Goal: Transaction & Acquisition: Purchase product/service

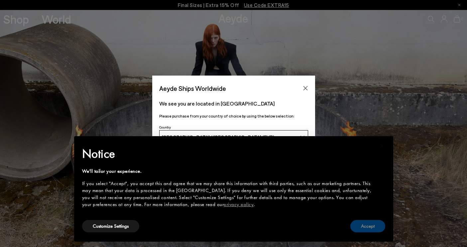
click at [367, 226] on button "Accept" at bounding box center [367, 226] width 35 height 12
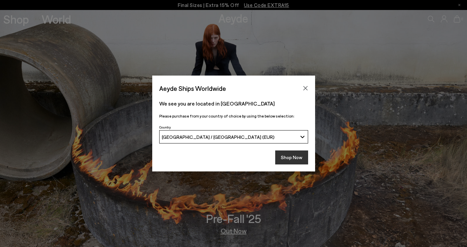
click at [299, 156] on button "Shop Now" at bounding box center [291, 157] width 33 height 14
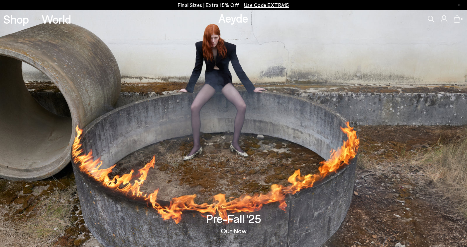
click at [237, 235] on img at bounding box center [233, 128] width 467 height 237
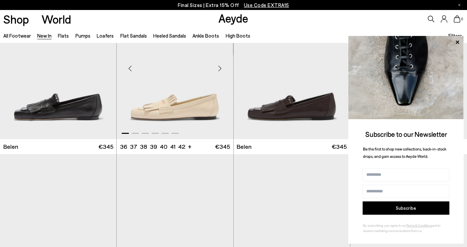
scroll to position [51, 0]
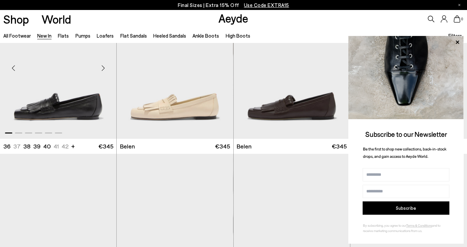
click at [103, 69] on div "Next slide" at bounding box center [103, 68] width 20 height 20
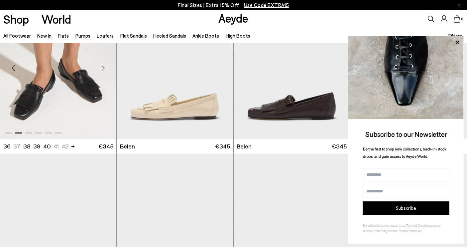
click at [103, 69] on div "Next slide" at bounding box center [103, 68] width 20 height 20
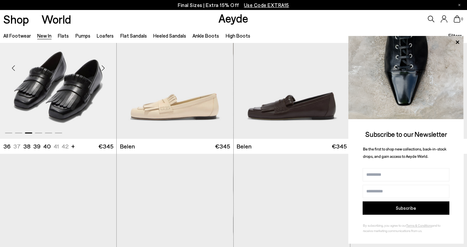
click at [103, 69] on div "Next slide" at bounding box center [103, 68] width 20 height 20
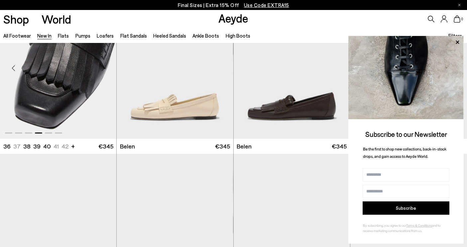
click at [103, 69] on div "Next slide" at bounding box center [103, 68] width 20 height 20
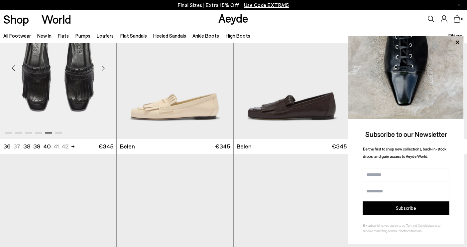
click at [103, 69] on div "Next slide" at bounding box center [103, 68] width 20 height 20
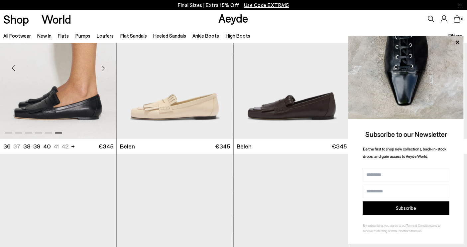
click at [103, 69] on div "Next slide" at bounding box center [103, 68] width 20 height 20
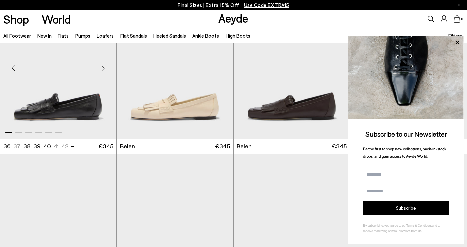
click at [103, 69] on div "Next slide" at bounding box center [103, 68] width 20 height 20
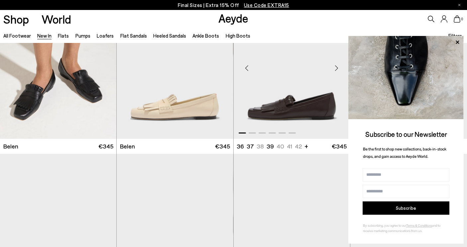
click at [337, 67] on div "Next slide" at bounding box center [337, 68] width 20 height 20
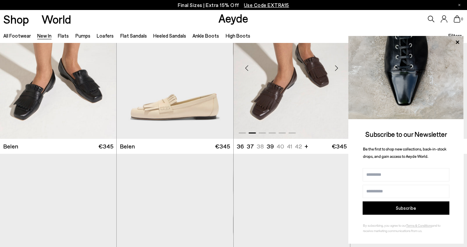
click at [337, 67] on div "Next slide" at bounding box center [337, 68] width 20 height 20
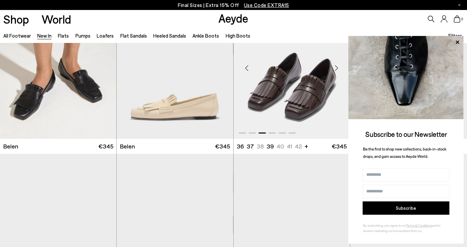
click at [337, 67] on div "Next slide" at bounding box center [337, 68] width 20 height 20
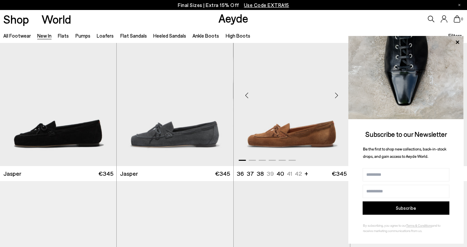
scroll to position [196, 0]
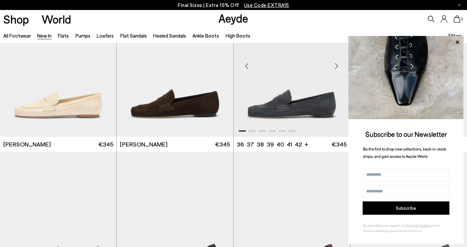
scroll to position [378, 0]
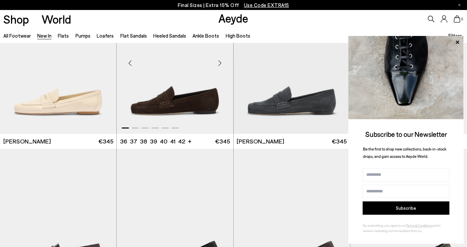
click at [221, 60] on div "Next slide" at bounding box center [220, 63] width 20 height 20
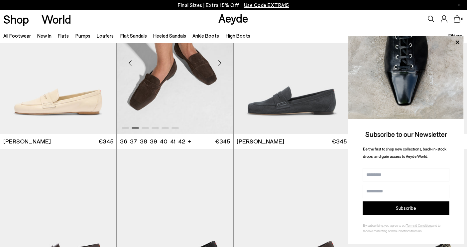
click at [221, 60] on div "Next slide" at bounding box center [220, 63] width 20 height 20
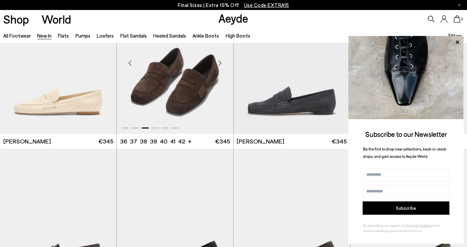
click at [221, 60] on div "Next slide" at bounding box center [220, 63] width 20 height 20
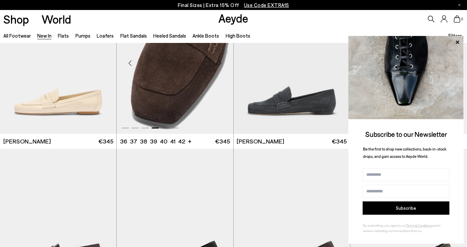
click at [221, 60] on div "Next slide" at bounding box center [220, 63] width 20 height 20
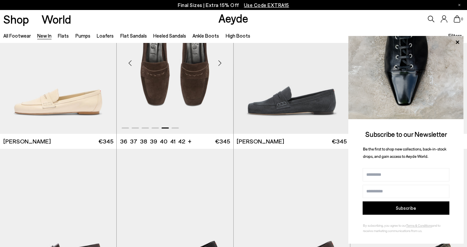
click at [221, 60] on div "Next slide" at bounding box center [220, 63] width 20 height 20
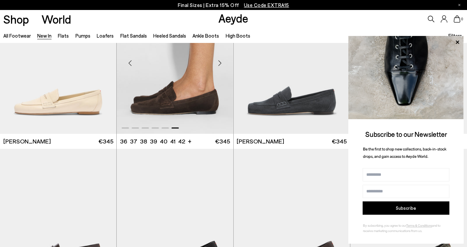
click at [221, 60] on div "Next slide" at bounding box center [220, 63] width 20 height 20
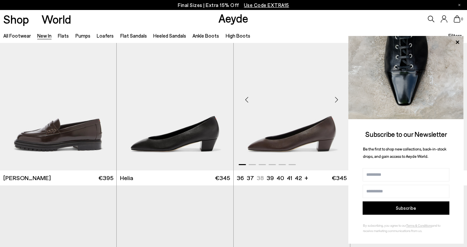
scroll to position [503, 0]
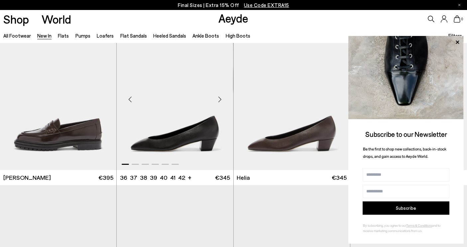
click at [220, 100] on div "Next slide" at bounding box center [220, 99] width 20 height 20
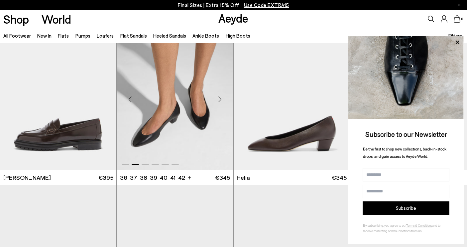
click at [220, 100] on div "Next slide" at bounding box center [220, 99] width 20 height 20
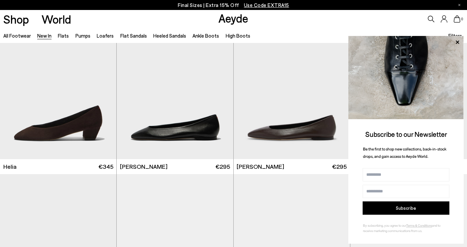
scroll to position [681, 0]
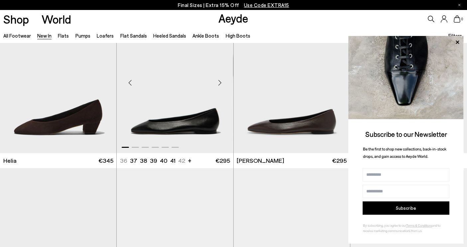
click at [222, 82] on div "Next slide" at bounding box center [220, 82] width 20 height 20
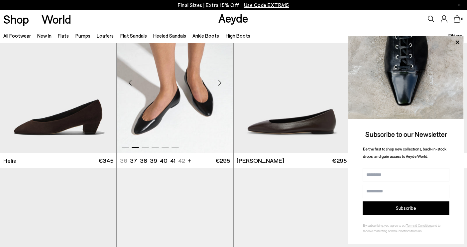
click at [222, 82] on div "Next slide" at bounding box center [220, 82] width 20 height 20
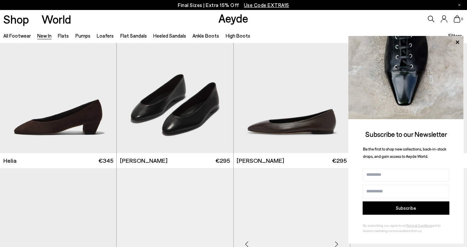
scroll to position [858, 0]
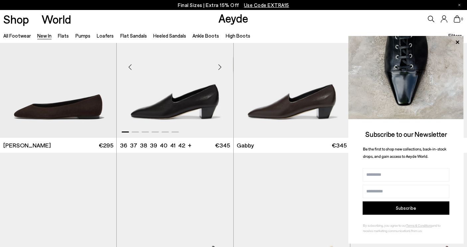
click at [220, 69] on div "Next slide" at bounding box center [220, 67] width 20 height 20
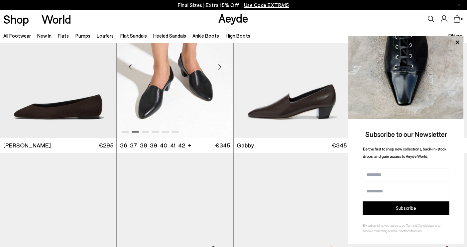
click at [220, 69] on div "Next slide" at bounding box center [220, 67] width 20 height 20
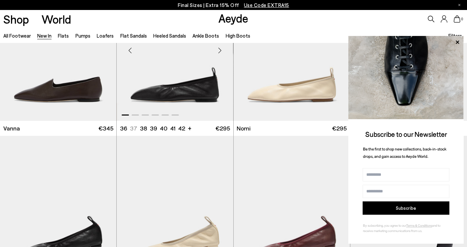
scroll to position [1032, 0]
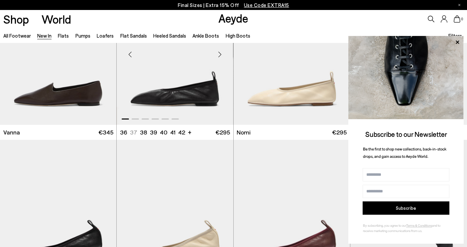
click at [222, 52] on div "Next slide" at bounding box center [220, 54] width 20 height 20
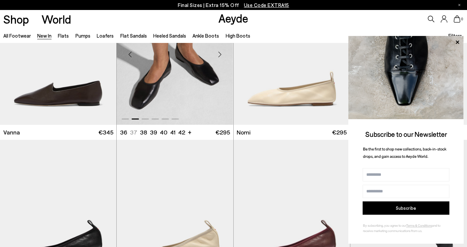
click at [222, 52] on div "Next slide" at bounding box center [220, 54] width 20 height 20
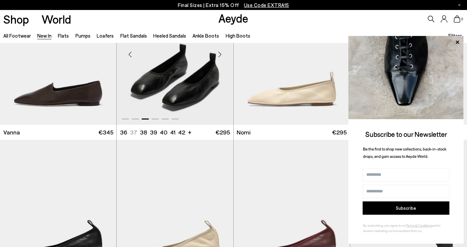
click at [222, 52] on div "Next slide" at bounding box center [220, 54] width 20 height 20
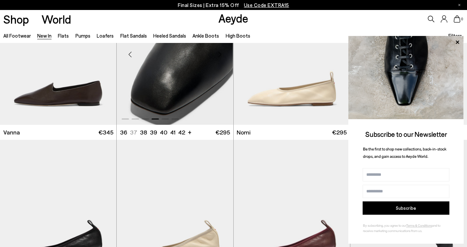
click at [222, 52] on div "Next slide" at bounding box center [220, 54] width 20 height 20
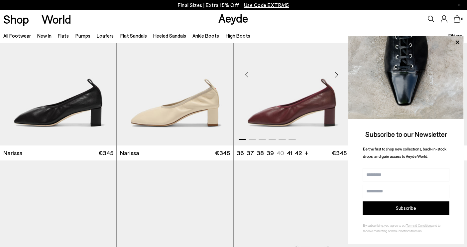
scroll to position [1176, 0]
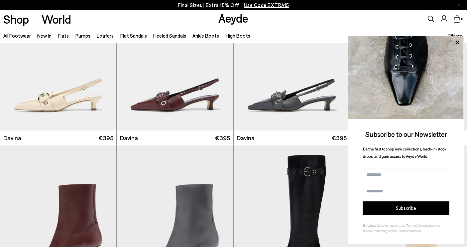
scroll to position [2101, 0]
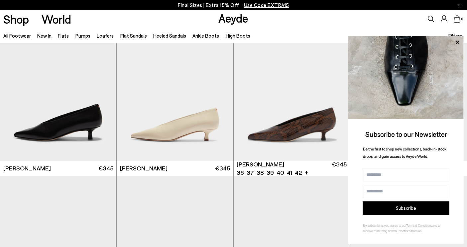
scroll to position [2449, 0]
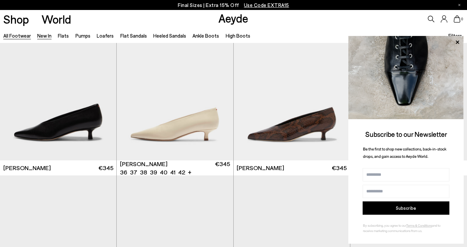
click at [19, 36] on link "All Footwear" at bounding box center [17, 36] width 28 height 6
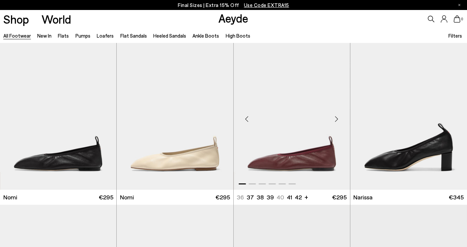
click at [337, 122] on div "Next slide" at bounding box center [337, 119] width 20 height 20
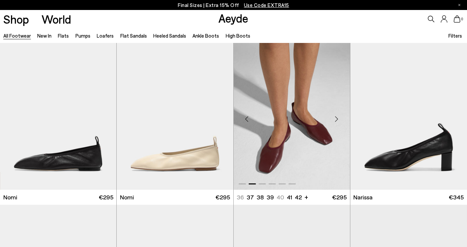
click at [337, 122] on div "Next slide" at bounding box center [337, 119] width 20 height 20
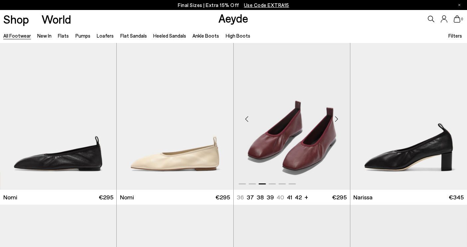
click at [337, 122] on div "Next slide" at bounding box center [337, 119] width 20 height 20
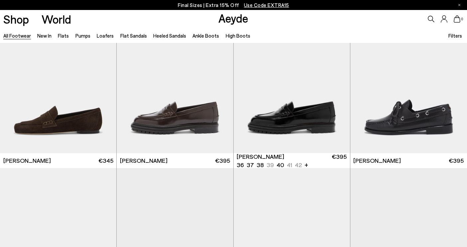
scroll to position [543, 0]
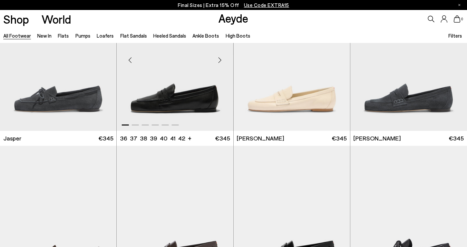
click at [218, 62] on div "Next slide" at bounding box center [220, 60] width 20 height 20
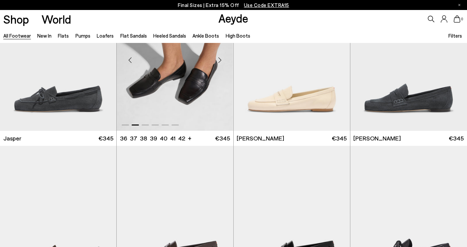
click at [218, 62] on div "Next slide" at bounding box center [220, 60] width 20 height 20
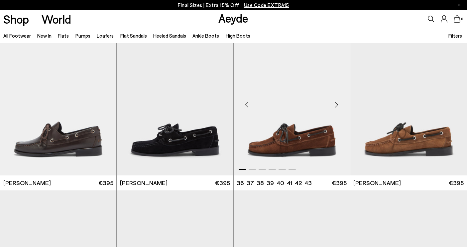
scroll to position [865, 0]
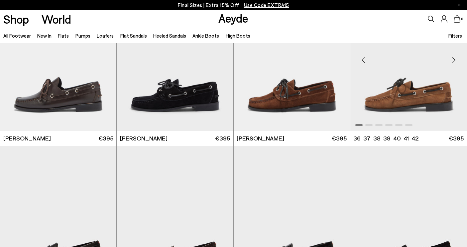
click at [455, 62] on div "Next slide" at bounding box center [454, 60] width 20 height 20
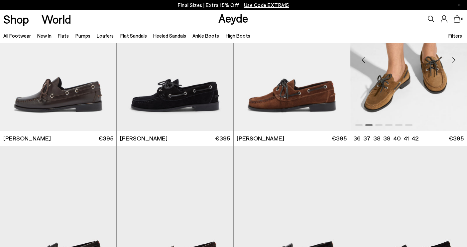
click at [455, 62] on div "Next slide" at bounding box center [454, 60] width 20 height 20
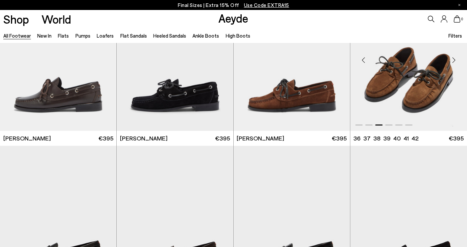
click at [455, 62] on div "Next slide" at bounding box center [454, 60] width 20 height 20
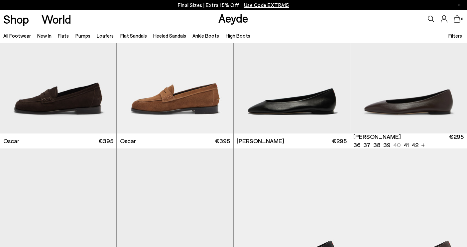
scroll to position [1186, 0]
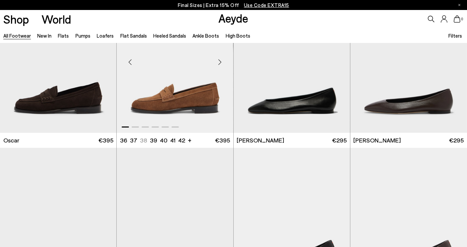
click at [219, 64] on div "Next slide" at bounding box center [220, 62] width 20 height 20
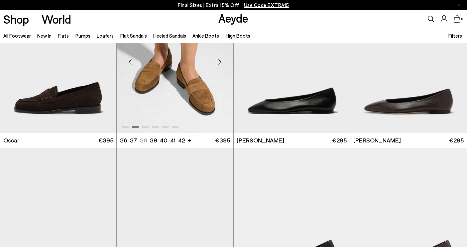
click at [219, 64] on div "Next slide" at bounding box center [220, 62] width 20 height 20
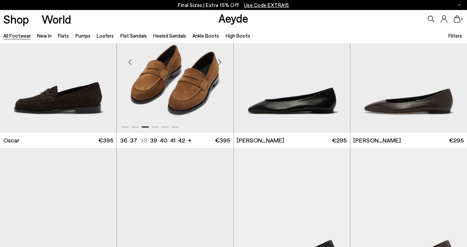
click at [219, 64] on div "Next slide" at bounding box center [220, 62] width 20 height 20
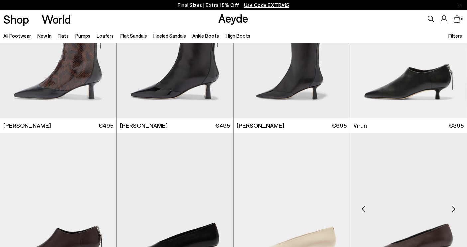
scroll to position [2179, 0]
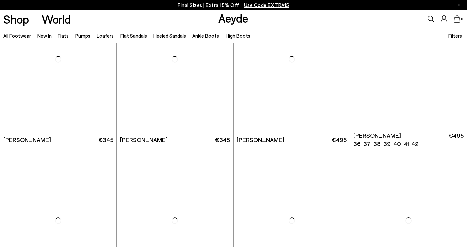
scroll to position [3194, 0]
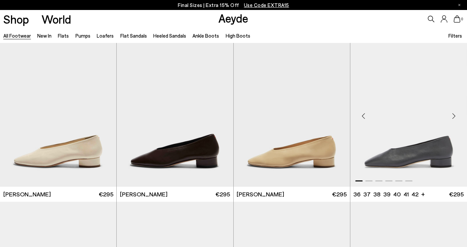
scroll to position [3398, 0]
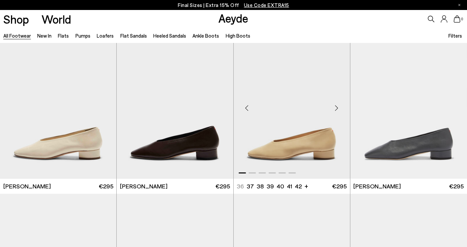
click at [337, 109] on div "Next slide" at bounding box center [337, 108] width 20 height 20
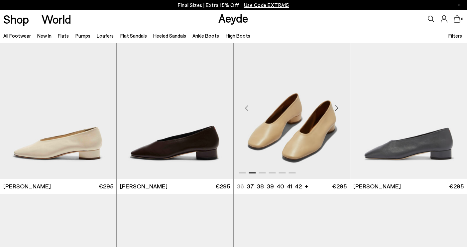
click at [337, 109] on div "Next slide" at bounding box center [337, 108] width 20 height 20
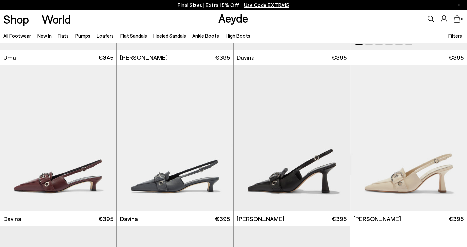
scroll to position [4200, 0]
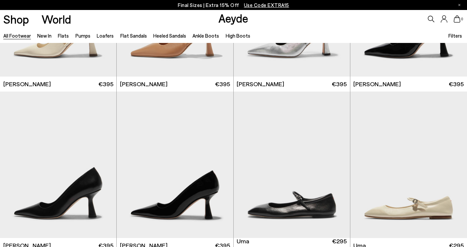
scroll to position [4691, 0]
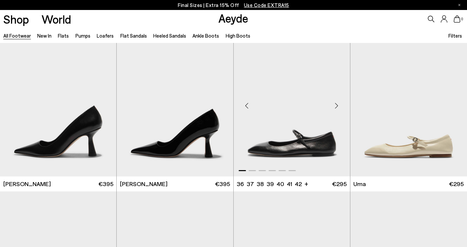
click at [337, 103] on div "Next slide" at bounding box center [337, 106] width 20 height 20
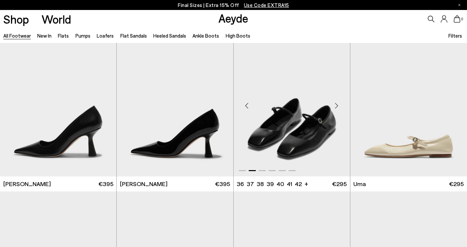
click at [337, 103] on div "Next slide" at bounding box center [337, 106] width 20 height 20
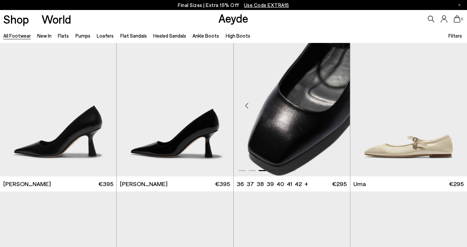
click at [337, 103] on div "Next slide" at bounding box center [337, 106] width 20 height 20
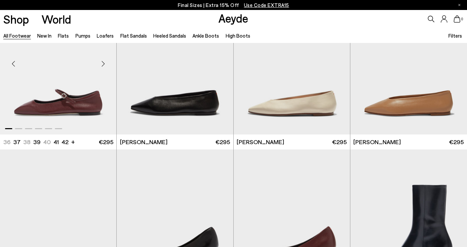
scroll to position [5019, 0]
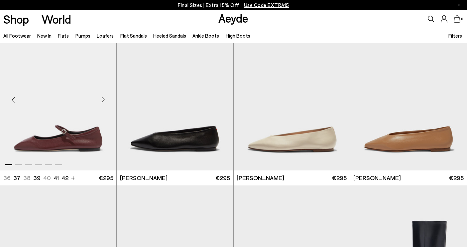
click at [103, 98] on div "Next slide" at bounding box center [103, 100] width 20 height 20
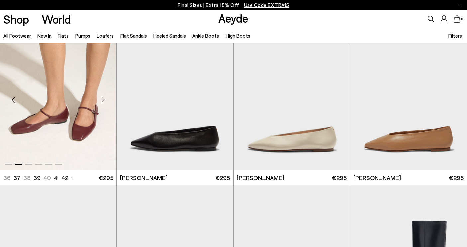
click at [103, 98] on div "Next slide" at bounding box center [103, 100] width 20 height 20
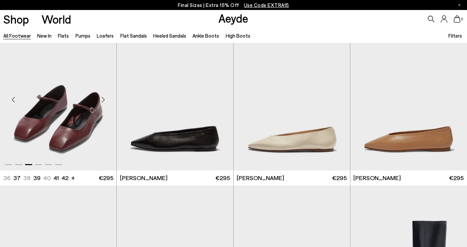
click at [103, 98] on div "Next slide" at bounding box center [103, 100] width 20 height 20
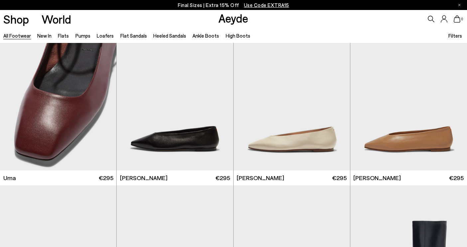
scroll to position [5276, 0]
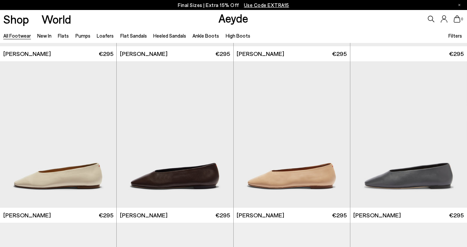
scroll to position [6008, 0]
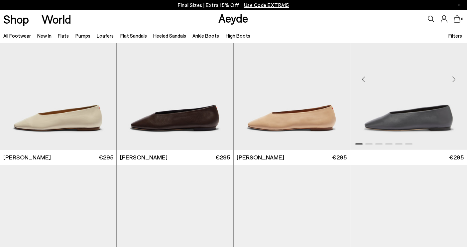
click at [453, 81] on div "Next slide" at bounding box center [454, 79] width 20 height 20
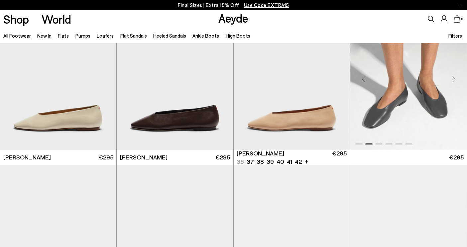
scroll to position [6201, 0]
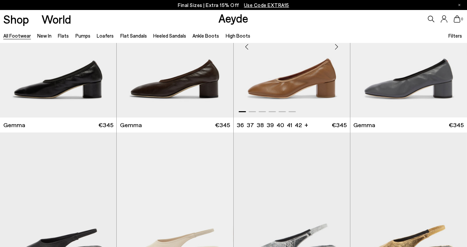
scroll to position [6162, 0]
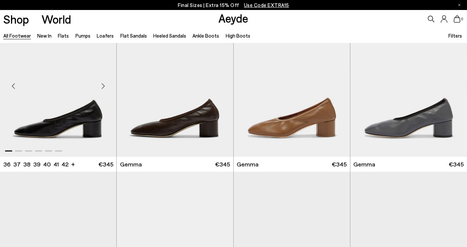
click at [101, 85] on div "Next slide" at bounding box center [103, 86] width 20 height 20
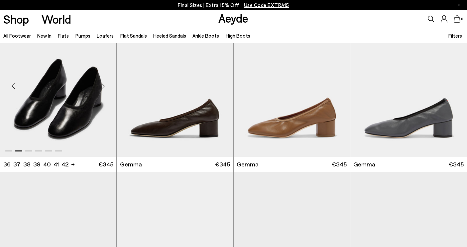
click at [101, 85] on div "Next slide" at bounding box center [103, 86] width 20 height 20
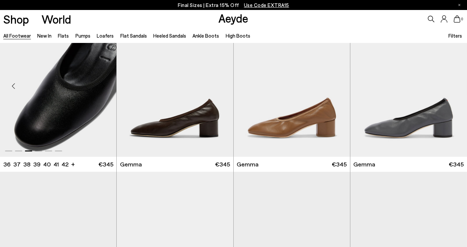
click at [101, 85] on div "Next slide" at bounding box center [103, 86] width 20 height 20
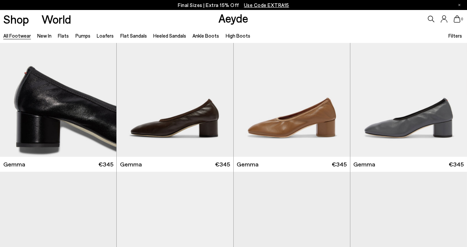
scroll to position [6979, 0]
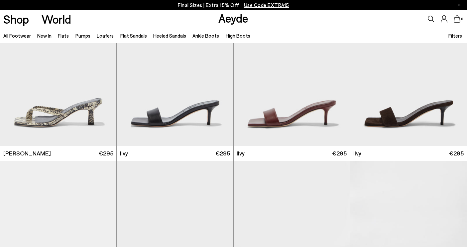
scroll to position [7515, 0]
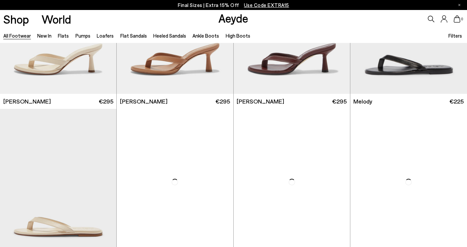
click at [261, 5] on span "Use Code EXTRA15" at bounding box center [266, 5] width 45 height 6
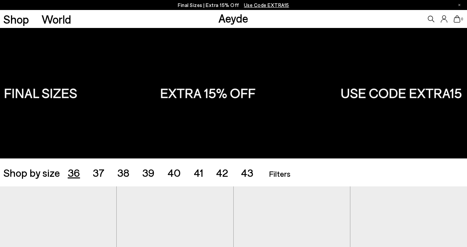
click at [77, 176] on span "36" at bounding box center [74, 172] width 12 height 13
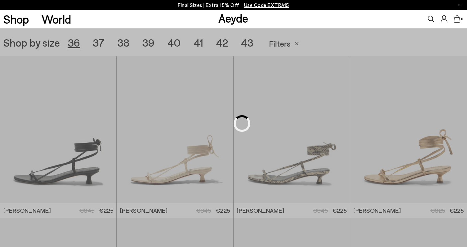
scroll to position [130, 0]
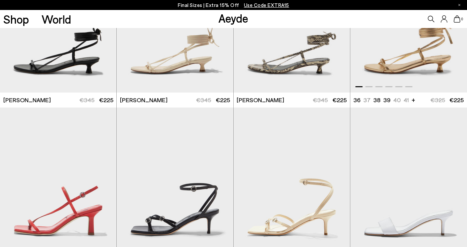
scroll to position [298, 0]
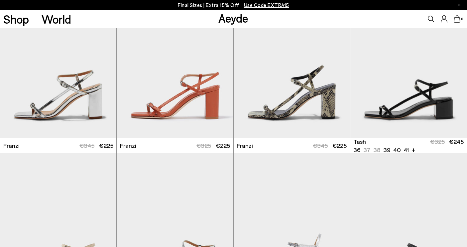
scroll to position [1201, 0]
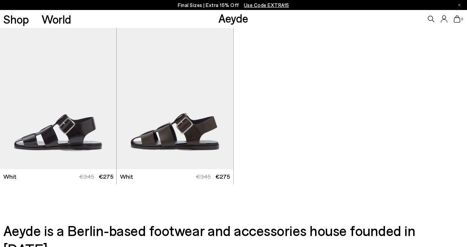
scroll to position [2431, 0]
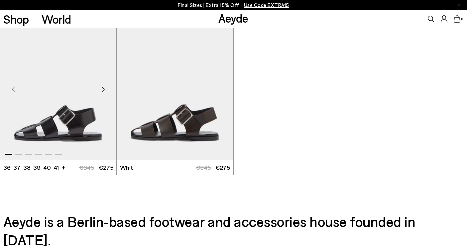
click at [73, 131] on img "1 / 6" at bounding box center [58, 86] width 116 height 146
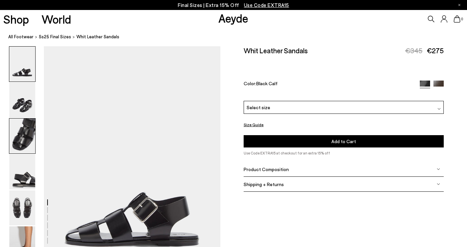
click at [23, 142] on img at bounding box center [22, 135] width 26 height 35
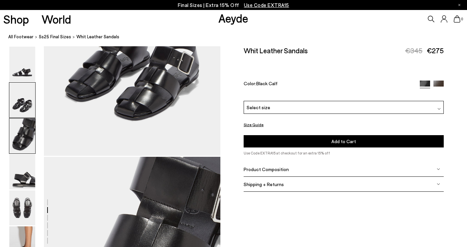
scroll to position [473, 0]
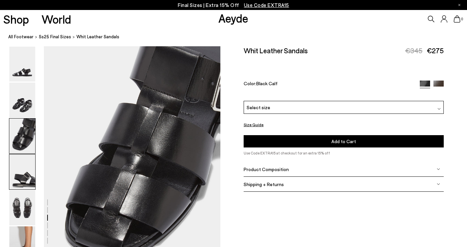
click at [22, 183] on img at bounding box center [22, 171] width 26 height 35
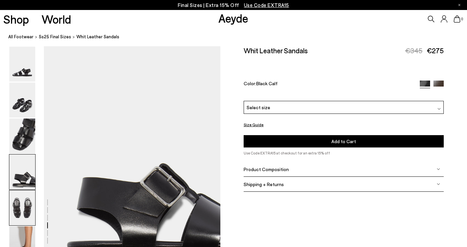
click at [26, 209] on img at bounding box center [22, 207] width 26 height 35
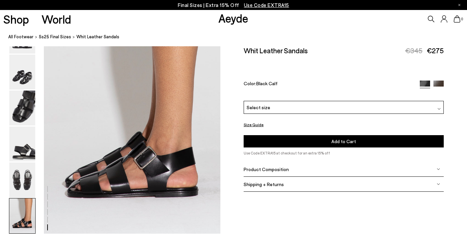
scroll to position [1239, 0]
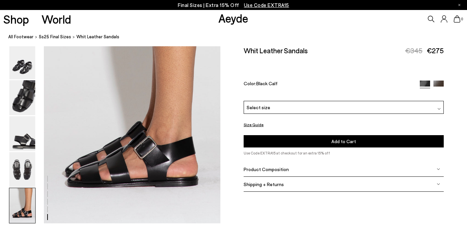
click at [21, 210] on img at bounding box center [22, 205] width 26 height 35
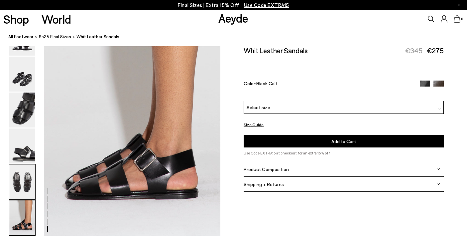
click at [25, 176] on img at bounding box center [22, 181] width 26 height 35
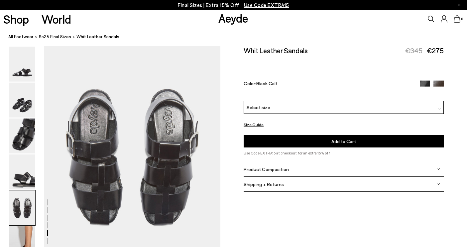
scroll to position [945, 0]
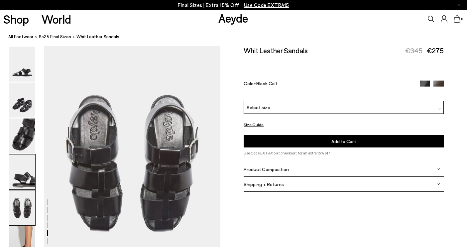
click at [24, 182] on img at bounding box center [22, 171] width 26 height 35
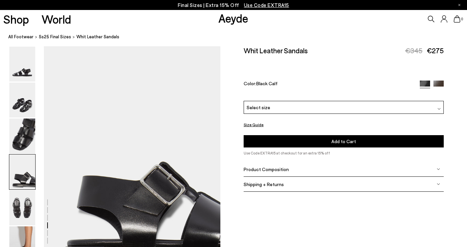
scroll to position [709, 0]
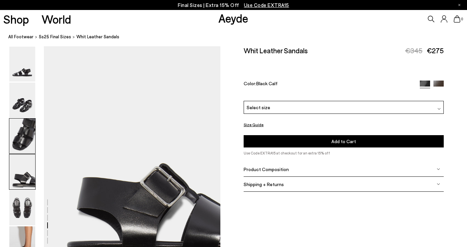
click at [26, 142] on img at bounding box center [22, 135] width 26 height 35
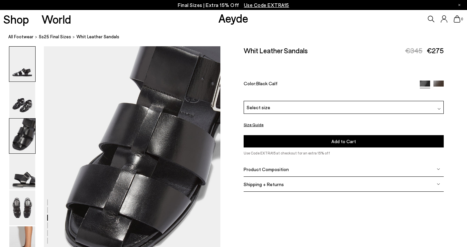
click at [27, 78] on img at bounding box center [22, 64] width 26 height 35
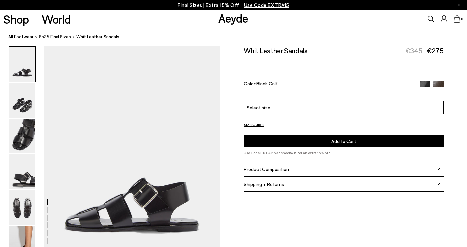
scroll to position [0, 0]
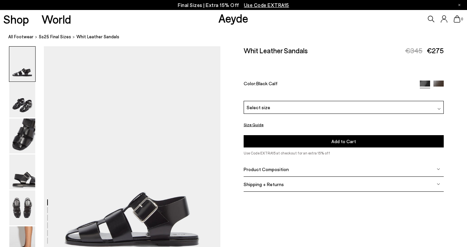
click at [438, 108] on img at bounding box center [438, 108] width 3 height 3
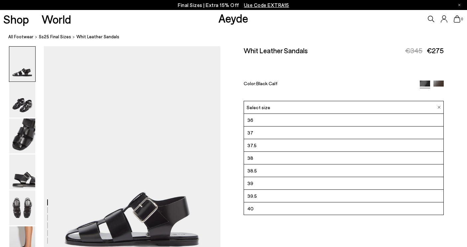
click at [398, 123] on li "36" at bounding box center [343, 120] width 199 height 13
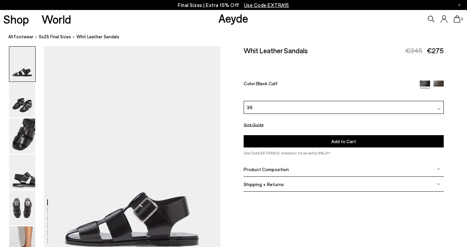
click at [352, 142] on span "Add to Cart" at bounding box center [343, 141] width 25 height 6
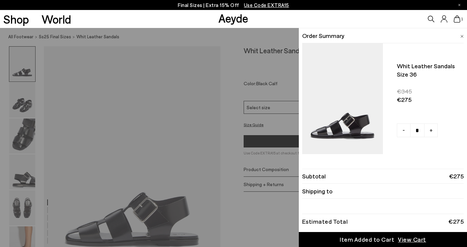
click at [248, 61] on div "Quick Add Color Size View Details Order Summary Whit leather sandals Size 36" at bounding box center [233, 137] width 467 height 219
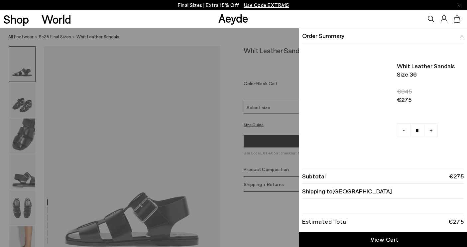
click at [458, 19] on icon at bounding box center [457, 18] width 7 height 7
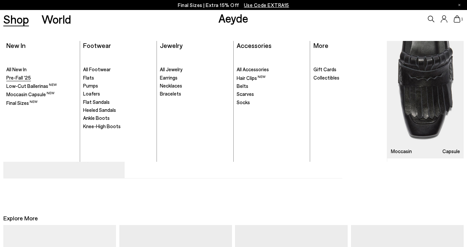
click at [25, 78] on span "Pre-Fall '25" at bounding box center [18, 77] width 25 height 6
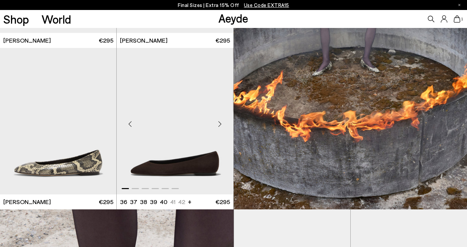
scroll to position [335, 0]
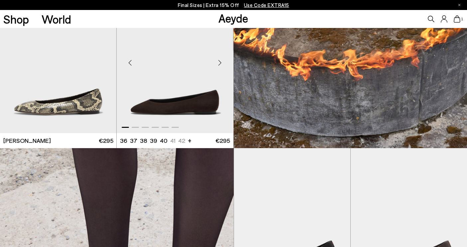
click at [218, 62] on div "Next slide" at bounding box center [220, 62] width 20 height 20
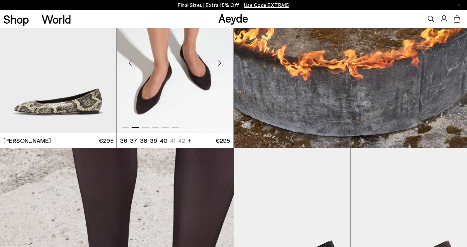
click at [218, 62] on div "Next slide" at bounding box center [220, 62] width 20 height 20
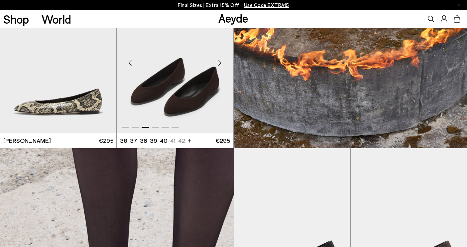
click at [218, 62] on div "Next slide" at bounding box center [220, 62] width 20 height 20
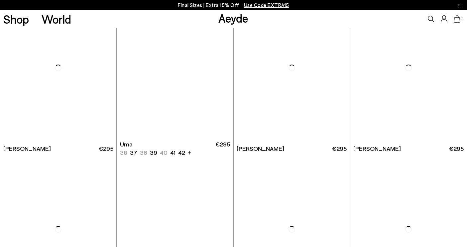
scroll to position [3877, 0]
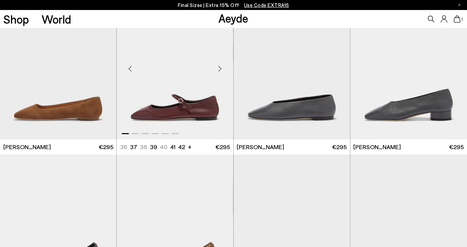
click at [220, 68] on div "Next slide" at bounding box center [220, 69] width 20 height 20
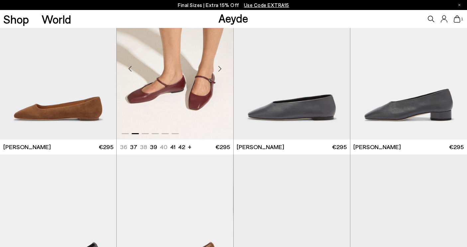
click at [220, 68] on div "Next slide" at bounding box center [220, 69] width 20 height 20
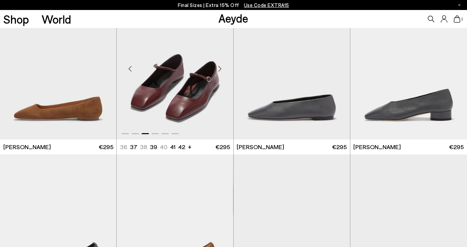
click at [220, 68] on div "Next slide" at bounding box center [220, 69] width 20 height 20
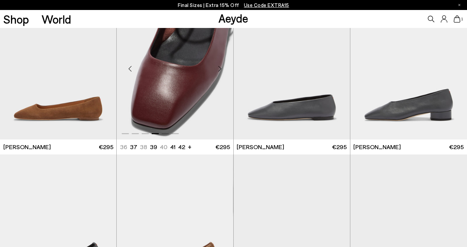
click at [220, 68] on div "Next slide" at bounding box center [220, 69] width 20 height 20
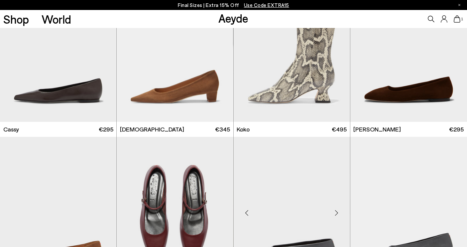
scroll to position [3729, 0]
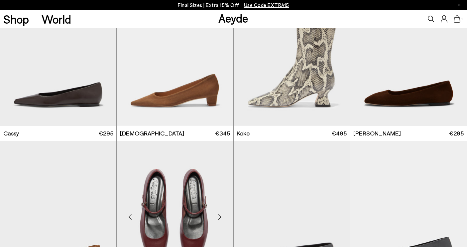
click at [221, 217] on div "Next slide" at bounding box center [220, 217] width 20 height 20
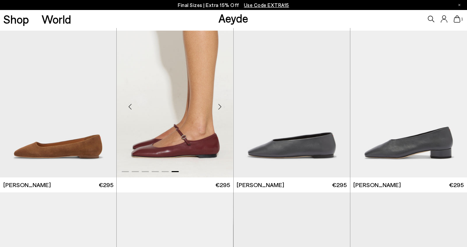
scroll to position [3843, 0]
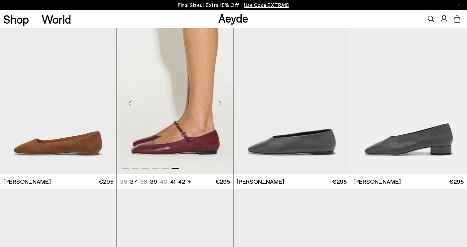
click at [218, 103] on div "Next slide" at bounding box center [220, 103] width 20 height 20
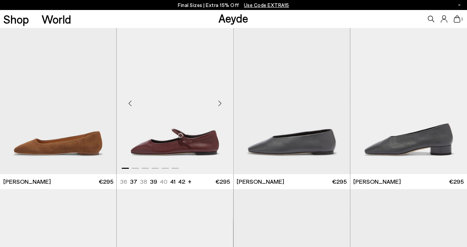
click at [218, 103] on div "Next slide" at bounding box center [220, 103] width 20 height 20
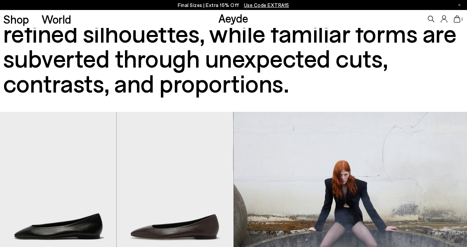
scroll to position [0, 0]
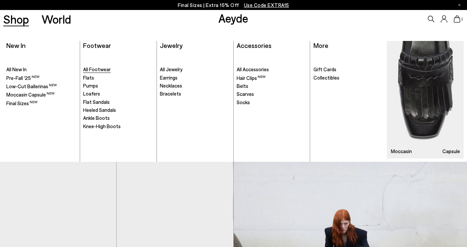
click at [98, 70] on span "All Footwear" at bounding box center [97, 69] width 28 height 6
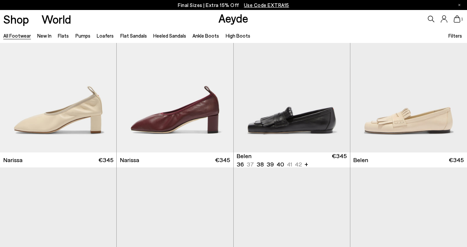
scroll to position [199, 0]
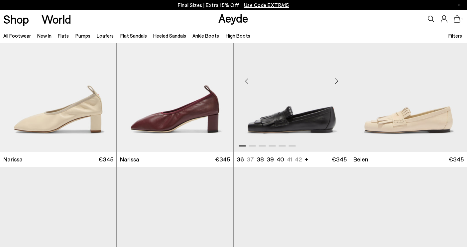
click at [336, 83] on div "Next slide" at bounding box center [337, 81] width 20 height 20
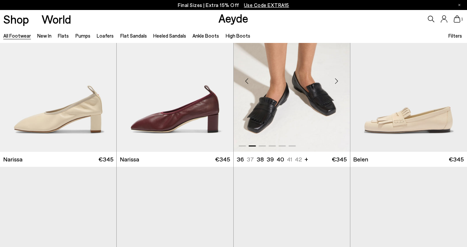
click at [306, 117] on img "2 / 6" at bounding box center [292, 78] width 116 height 146
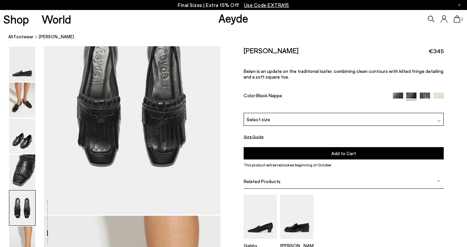
scroll to position [985, 0]
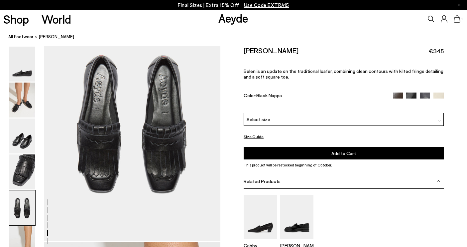
click at [398, 97] on img at bounding box center [398, 97] width 10 height 10
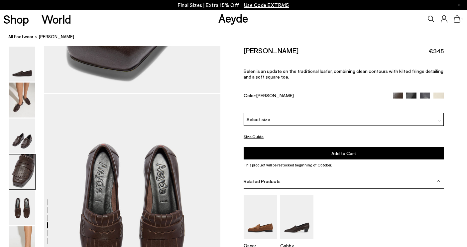
scroll to position [873, 0]
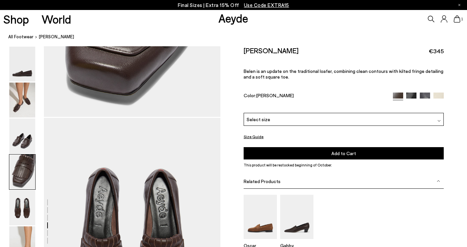
click at [429, 94] on img at bounding box center [425, 97] width 10 height 10
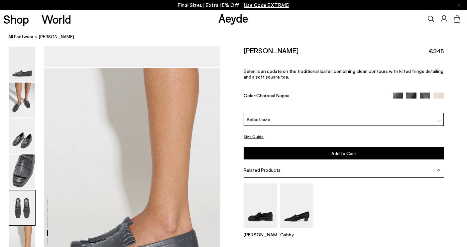
scroll to position [1165, 0]
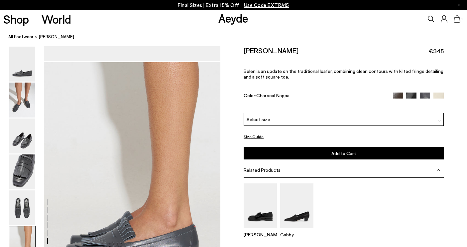
click at [438, 94] on img at bounding box center [438, 97] width 10 height 10
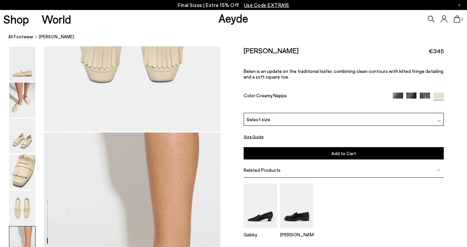
scroll to position [1252, 0]
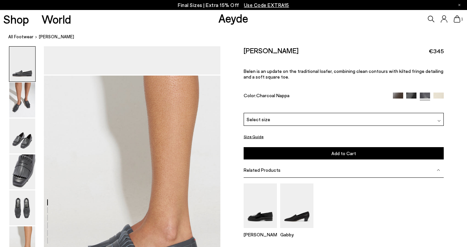
scroll to position [1165, 0]
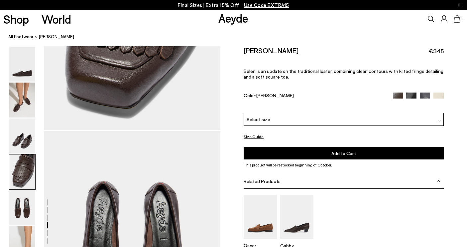
scroll to position [873, 0]
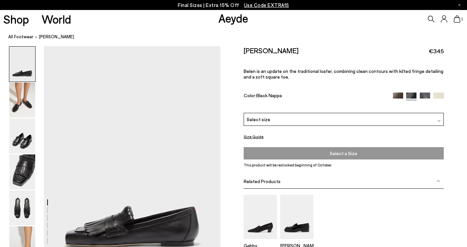
scroll to position [985, 0]
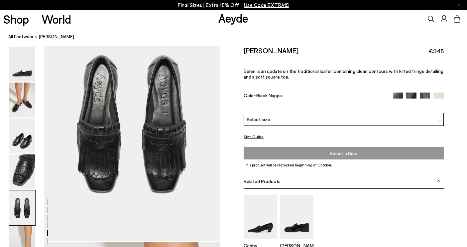
click at [394, 150] on span "Select a Size" at bounding box center [344, 153] width 196 height 8
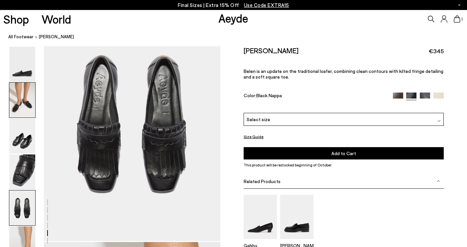
click at [27, 104] on img at bounding box center [22, 99] width 26 height 35
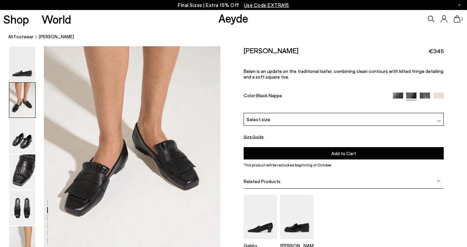
scroll to position [237, 0]
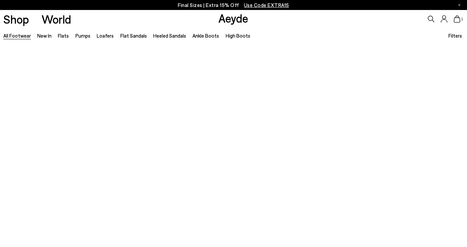
scroll to position [199, 0]
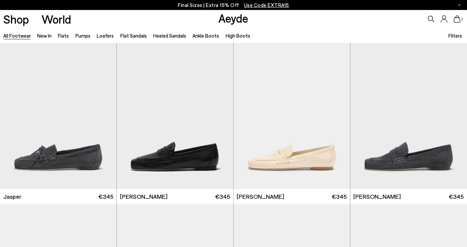
scroll to position [524, 0]
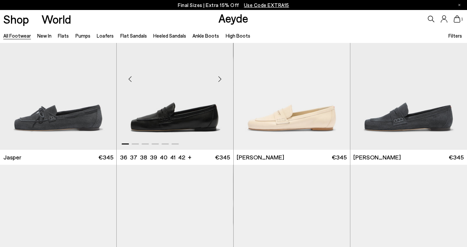
click at [219, 79] on div "Next slide" at bounding box center [220, 79] width 20 height 20
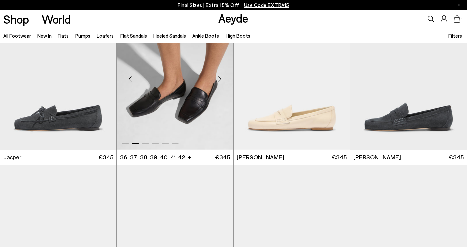
click at [219, 79] on div "Next slide" at bounding box center [220, 79] width 20 height 20
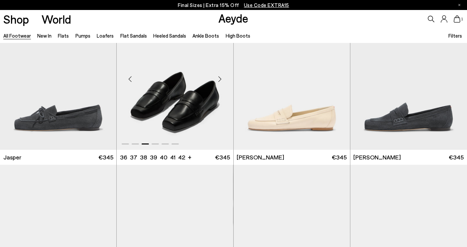
click at [219, 79] on div "Next slide" at bounding box center [220, 79] width 20 height 20
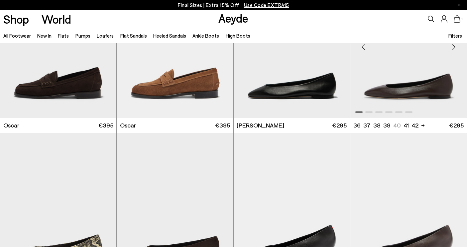
scroll to position [1175, 0]
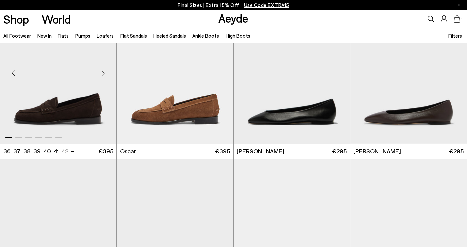
click at [102, 74] on div "Next slide" at bounding box center [103, 73] width 20 height 20
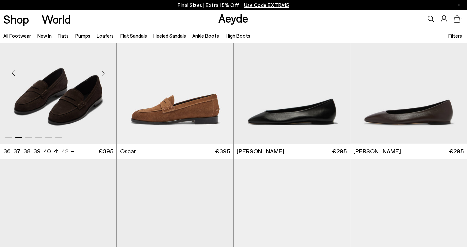
click at [102, 74] on div "Next slide" at bounding box center [103, 73] width 20 height 20
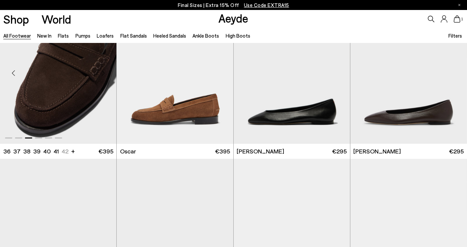
click at [102, 74] on div "Next slide" at bounding box center [103, 73] width 20 height 20
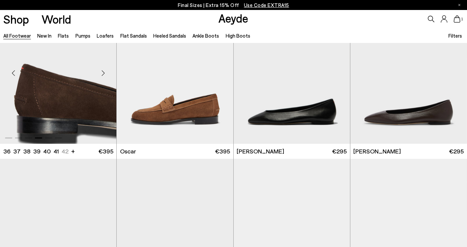
click at [102, 74] on div "Next slide" at bounding box center [103, 73] width 20 height 20
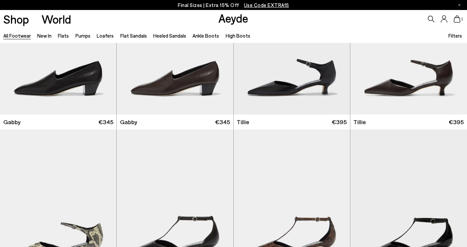
scroll to position [2226, 0]
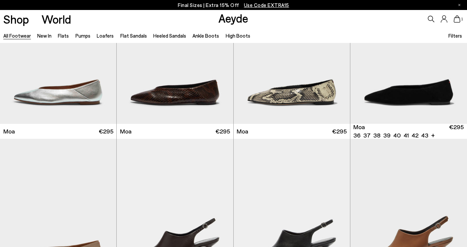
scroll to position [2836, 0]
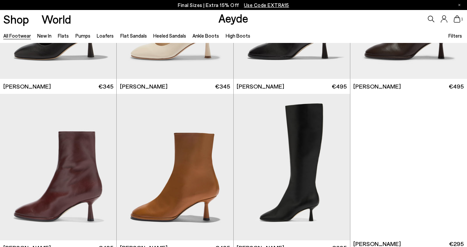
scroll to position [3283, 0]
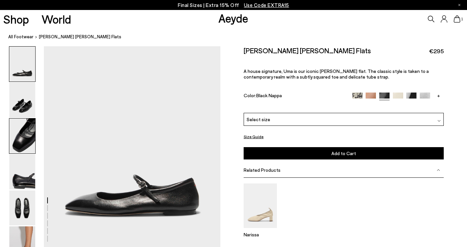
click at [22, 141] on img at bounding box center [22, 135] width 26 height 35
click at [413, 116] on div "Select size" at bounding box center [344, 119] width 200 height 13
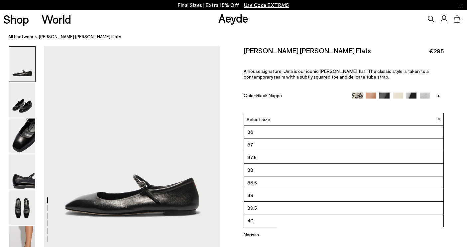
click at [280, 132] on li "36" at bounding box center [343, 132] width 199 height 13
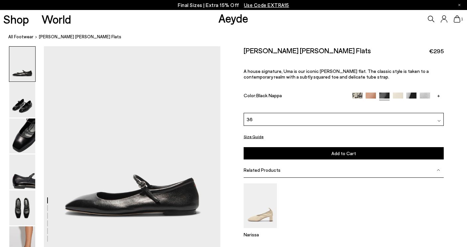
click at [355, 155] on span "Add to Cart" at bounding box center [343, 153] width 25 height 6
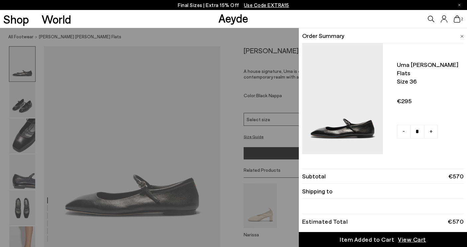
scroll to position [113, 0]
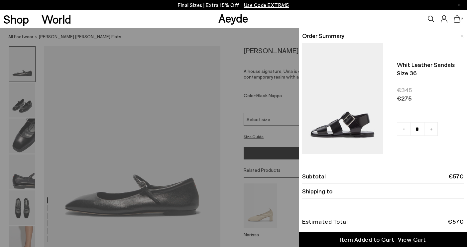
click at [404, 128] on link "-" at bounding box center [404, 129] width 14 height 14
type input "*"
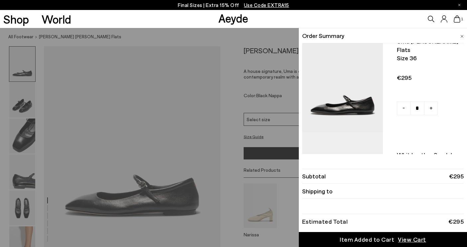
scroll to position [0, 0]
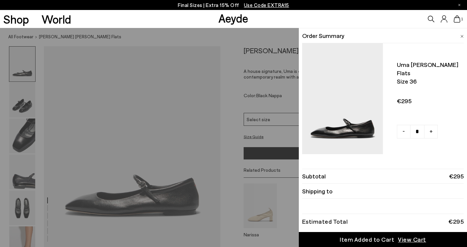
click at [400, 18] on div "1" at bounding box center [389, 19] width 156 height 18
click at [457, 21] on icon at bounding box center [457, 18] width 7 height 7
